Goal: Use online tool/utility: Utilize a website feature to perform a specific function

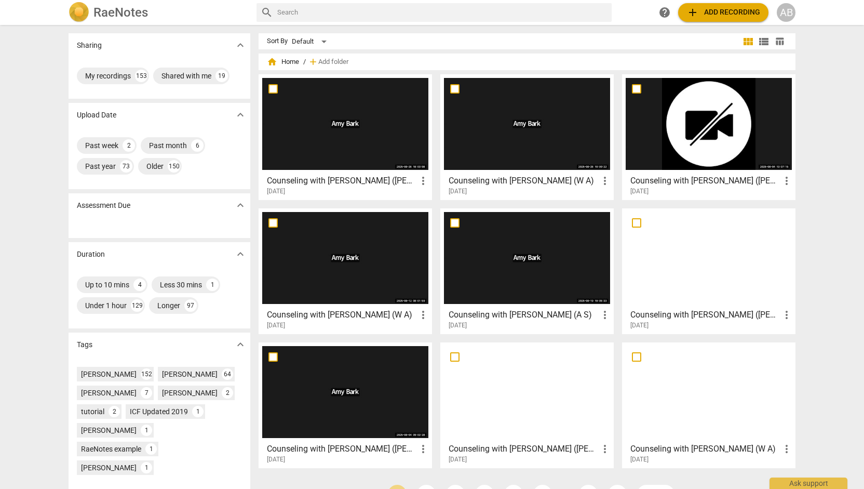
click at [720, 7] on span "add Add recording" at bounding box center [724, 12] width 74 height 12
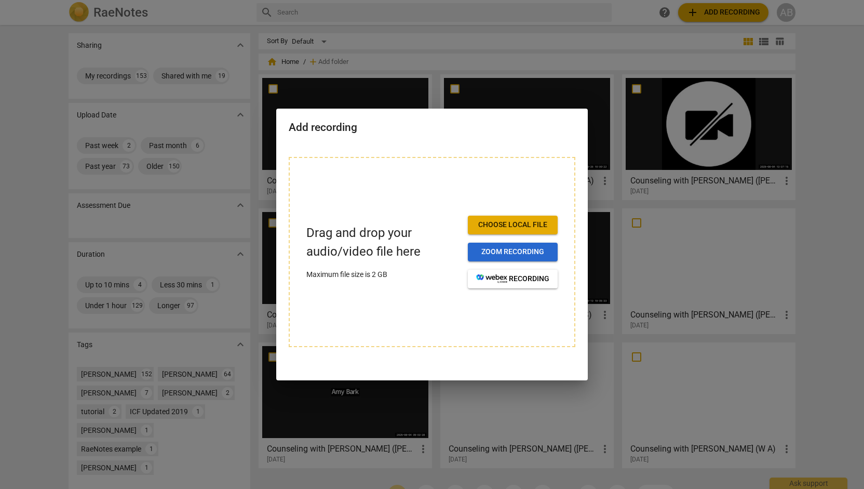
click at [502, 250] on span "Zoom recording" at bounding box center [512, 252] width 73 height 10
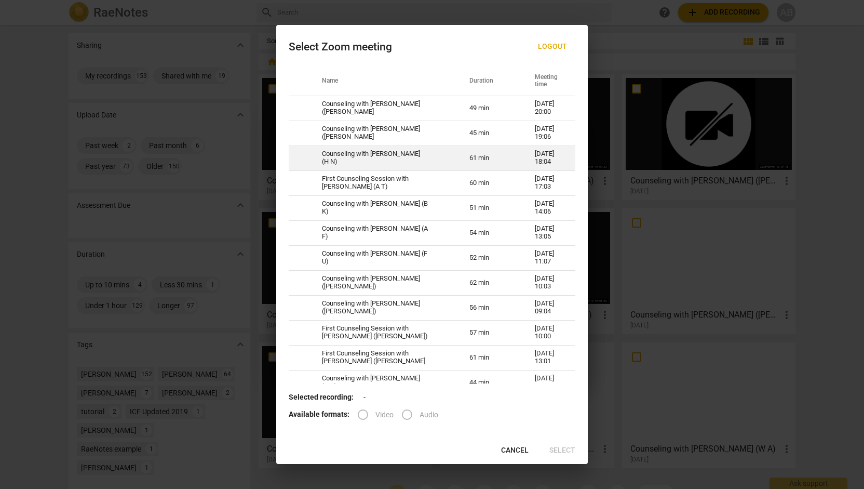
click at [416, 159] on td "Counseling with Amy Bark (H N)" at bounding box center [384, 157] width 148 height 25
radio input "true"
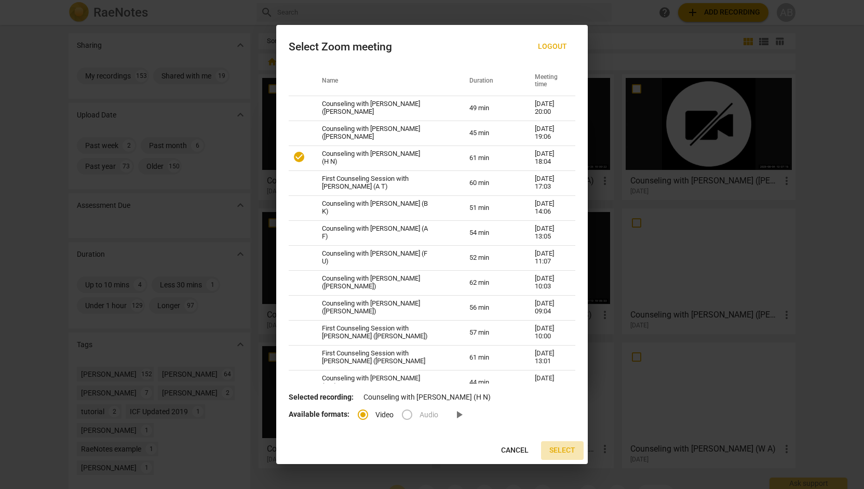
click at [557, 455] on span "Select" at bounding box center [563, 450] width 26 height 10
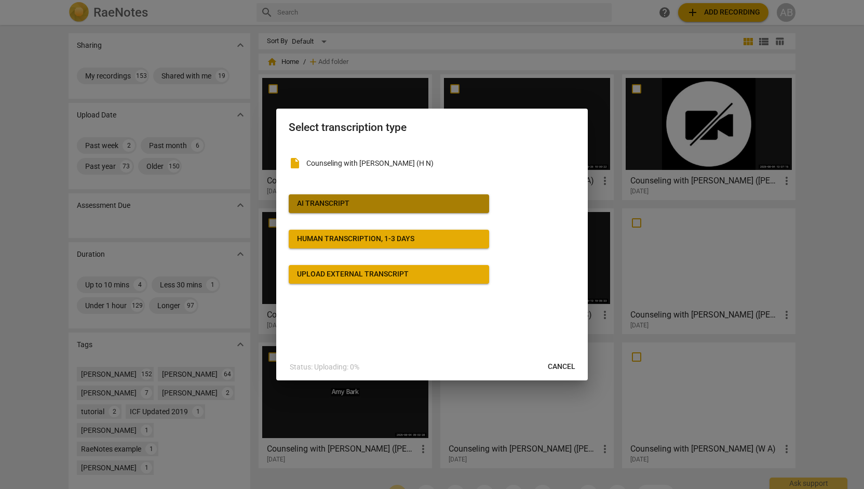
click at [480, 207] on span "AI Transcript" at bounding box center [389, 203] width 184 height 10
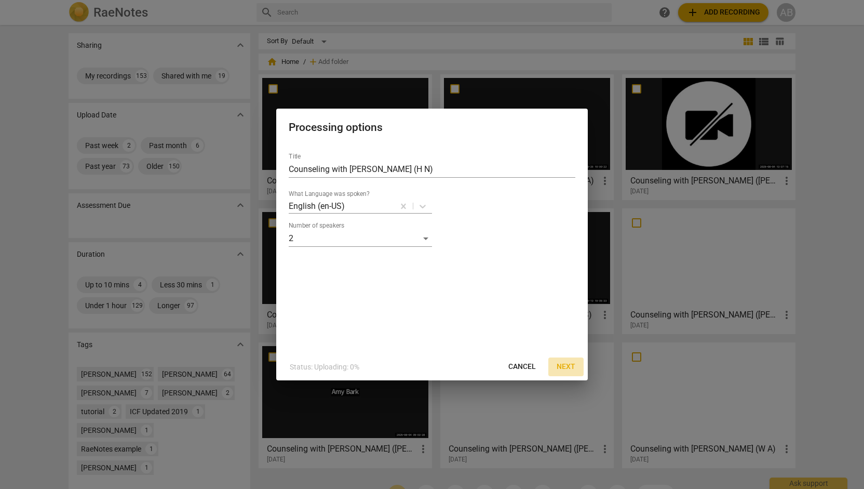
click at [570, 367] on span "Next" at bounding box center [566, 367] width 19 height 10
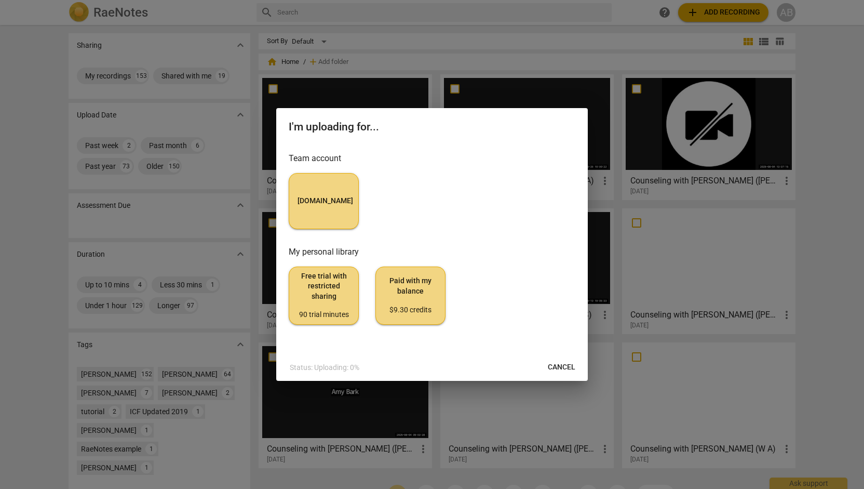
click at [291, 177] on button "MyCounselor.Online" at bounding box center [324, 201] width 70 height 56
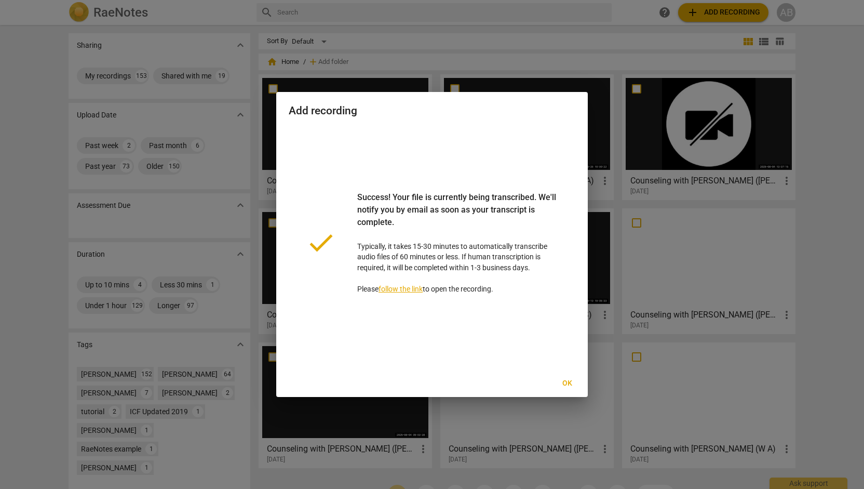
click at [570, 385] on span "Ok" at bounding box center [567, 383] width 17 height 10
